Goal: Communication & Community: Answer question/provide support

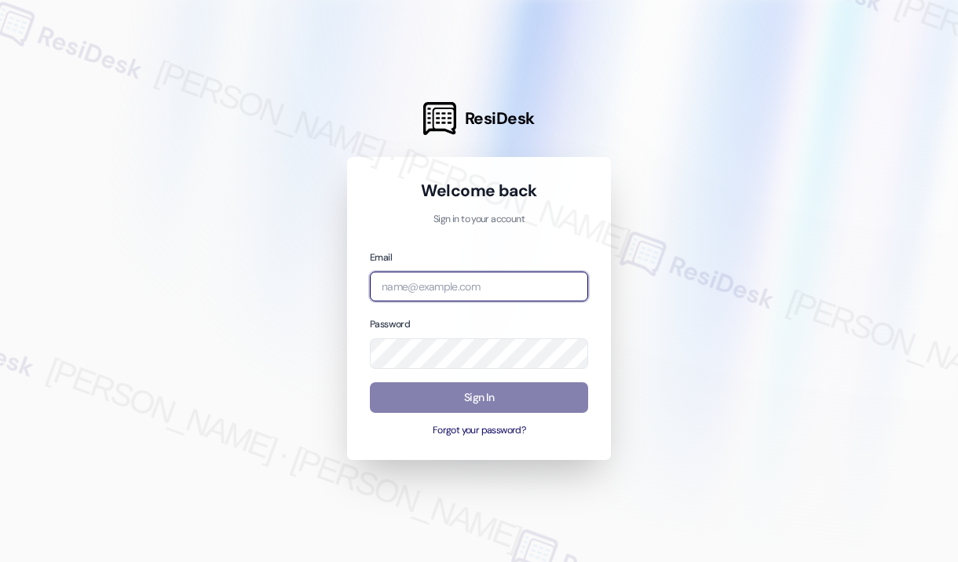
click at [517, 289] on input "email" at bounding box center [479, 287] width 218 height 31
type input "[EMAIL_ADDRESS][PERSON_NAME][DOMAIN_NAME]"
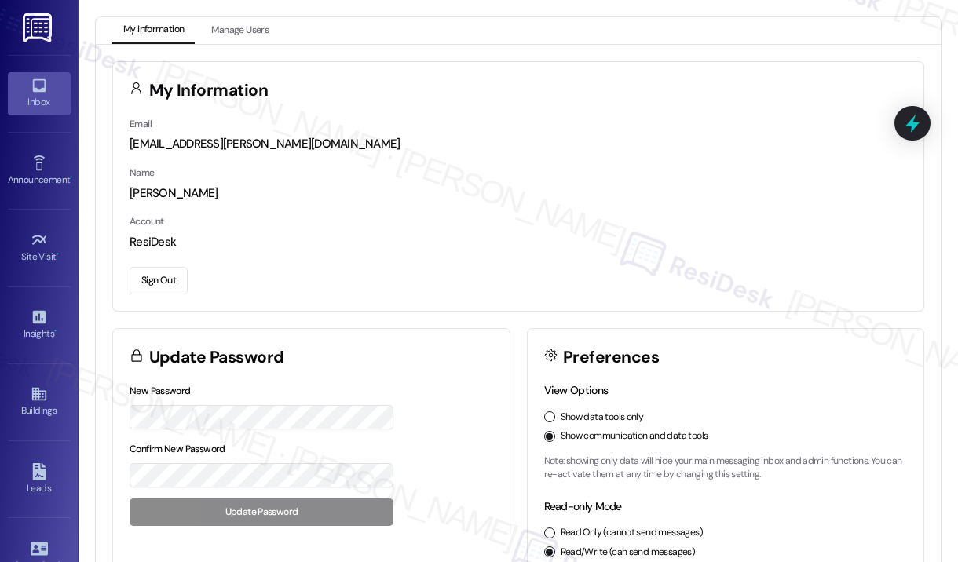
click at [39, 103] on div "Inbox" at bounding box center [39, 102] width 78 height 16
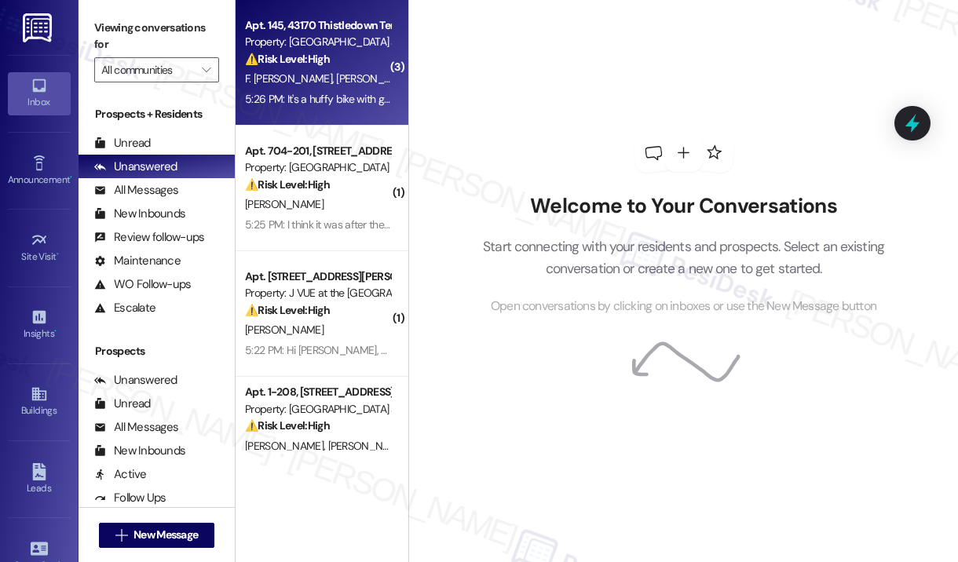
click at [361, 62] on div "⚠️ Risk Level: High The resident is reporting a missing bike. While not an emer…" at bounding box center [317, 59] width 145 height 16
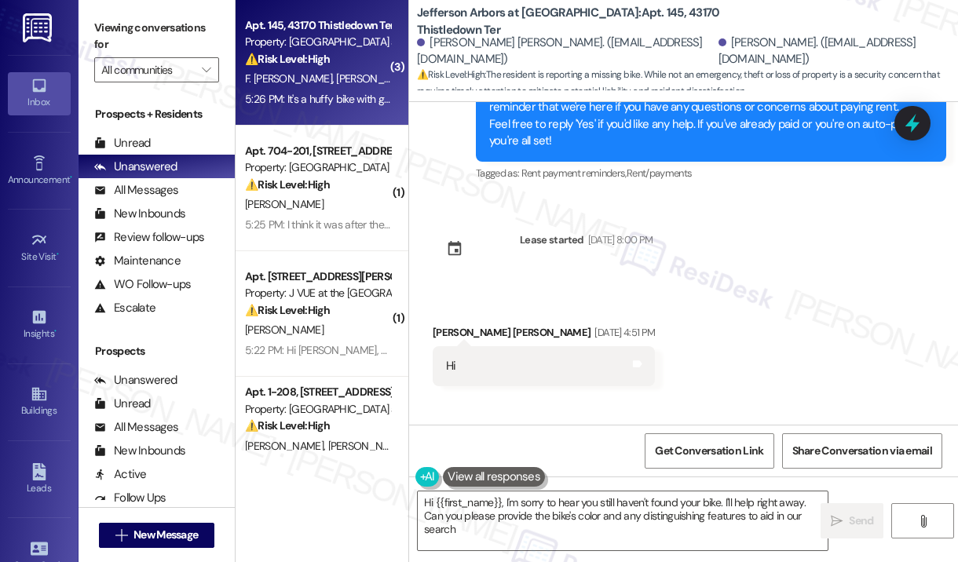
type textarea "Hi {{first_name}}, I'm sorry to hear you still haven't found your bike. I'll he…"
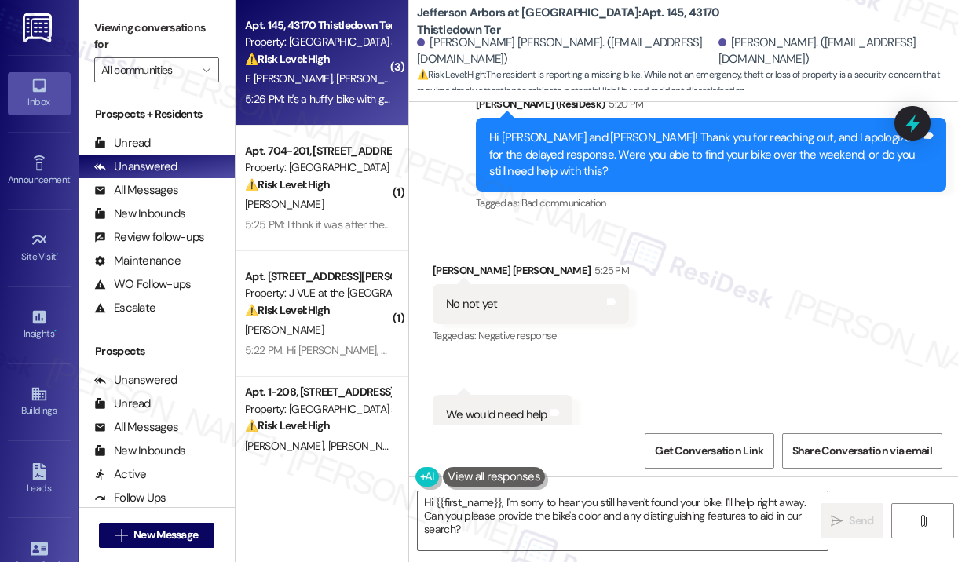
scroll to position [3150, 0]
